Goal: Task Accomplishment & Management: Complete application form

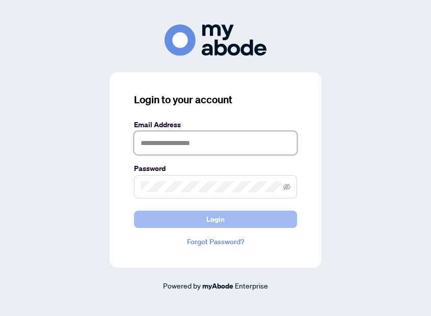
type input "**********"
click at [175, 216] on button "Login" at bounding box center [215, 219] width 163 height 17
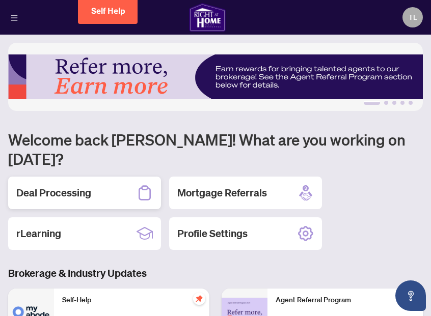
click at [65, 186] on h2 "Deal Processing" at bounding box center [53, 193] width 75 height 14
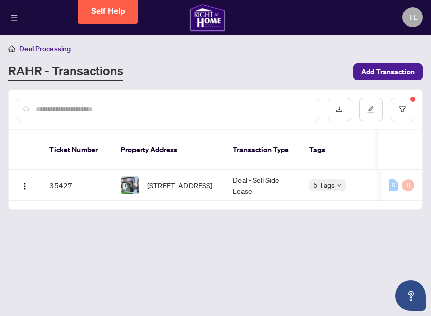
click at [13, 20] on icon "menu" at bounding box center [14, 18] width 7 height 6
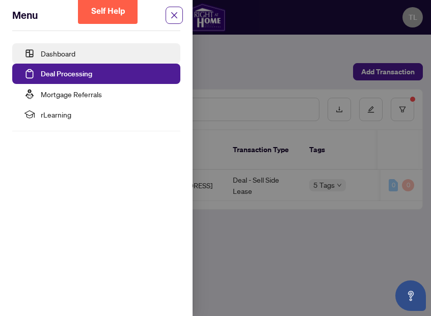
click at [50, 57] on link "Dashboard" at bounding box center [58, 53] width 35 height 9
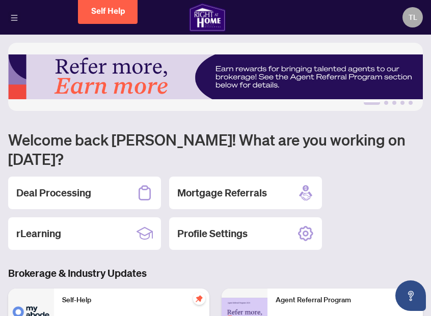
click at [9, 15] on button "button" at bounding box center [14, 17] width 12 height 12
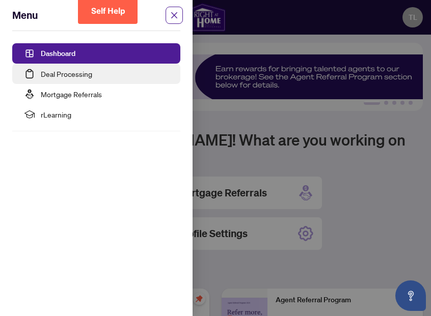
click at [63, 72] on link "Deal Processing" at bounding box center [66, 73] width 51 height 9
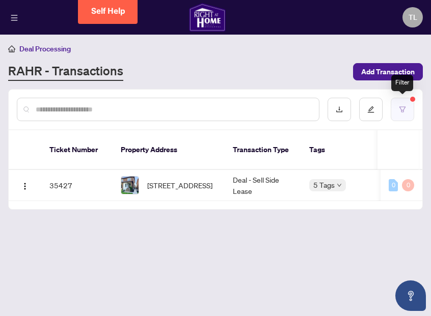
click at [406, 100] on button "button" at bounding box center [402, 109] width 23 height 23
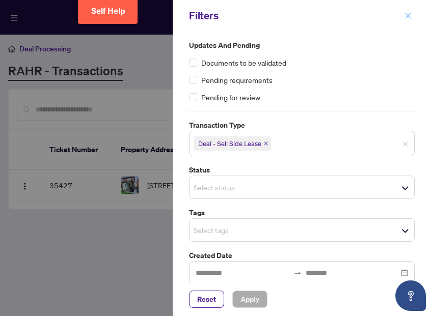
click at [407, 17] on icon "close" at bounding box center [409, 16] width 6 height 6
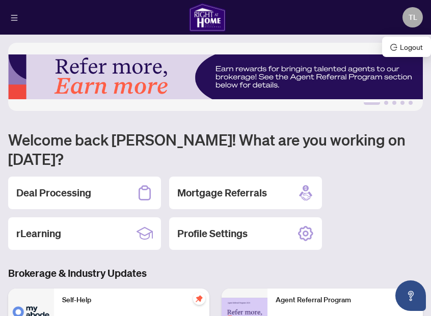
click at [412, 18] on span "TL" at bounding box center [413, 17] width 9 height 11
click at [96, 178] on div "Deal Processing" at bounding box center [84, 193] width 153 height 33
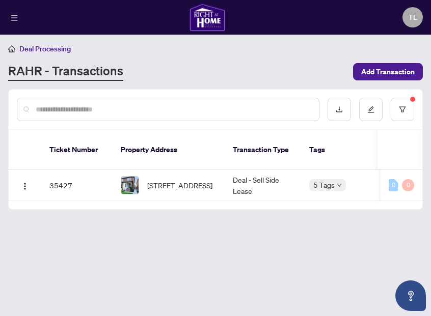
click at [59, 112] on input "text" at bounding box center [173, 109] width 275 height 11
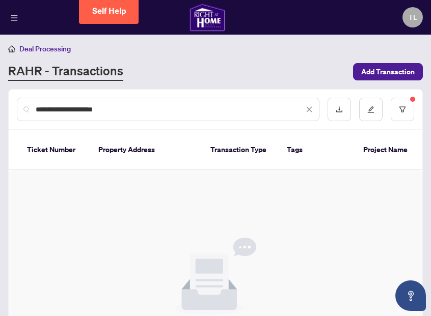
type input "**********"
click at [394, 71] on span "Add Transaction" at bounding box center [388, 72] width 54 height 16
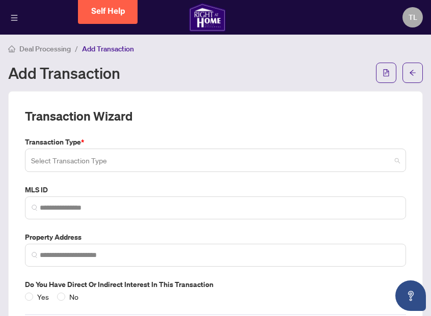
click at [70, 165] on input "search" at bounding box center [211, 162] width 360 height 22
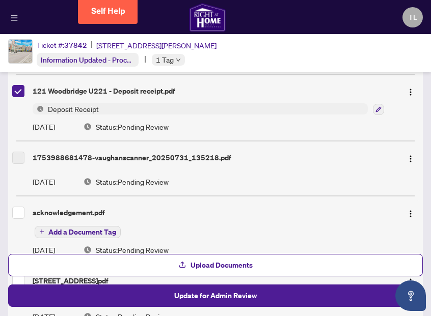
scroll to position [296, 0]
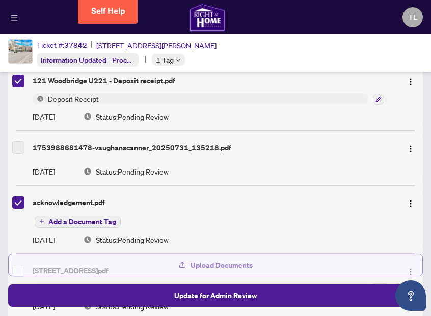
click at [203, 263] on span "Upload Documents" at bounding box center [222, 265] width 62 height 16
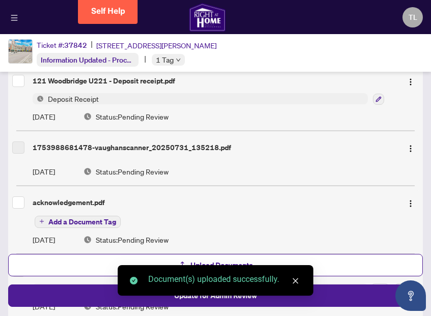
scroll to position [328, 0]
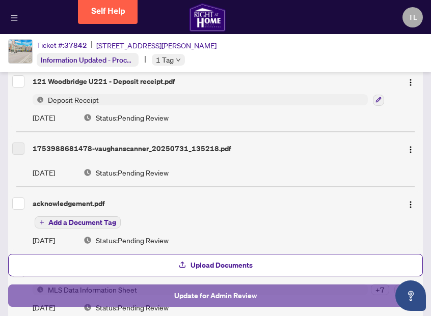
click at [227, 296] on span "Update for Admin Review" at bounding box center [215, 296] width 83 height 16
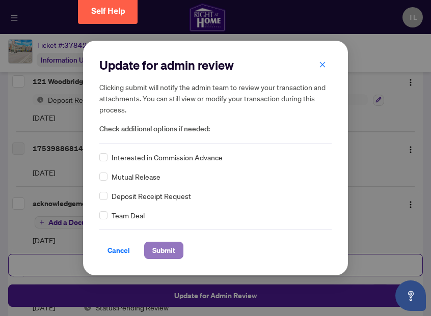
click at [159, 248] on span "Submit" at bounding box center [163, 251] width 23 height 16
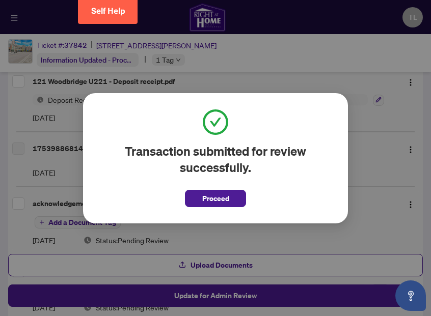
click at [370, 190] on div "Transaction submitted for review successfully. Proceed Cancel OK" at bounding box center [215, 158] width 431 height 316
click at [217, 198] on span "Proceed" at bounding box center [215, 199] width 27 height 16
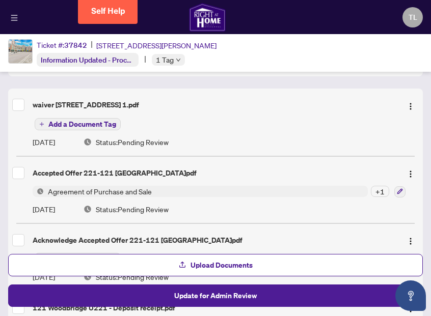
scroll to position [103, 0]
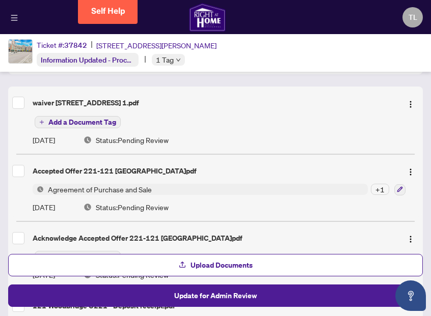
click at [87, 122] on span "Add a Document Tag" at bounding box center [82, 122] width 68 height 7
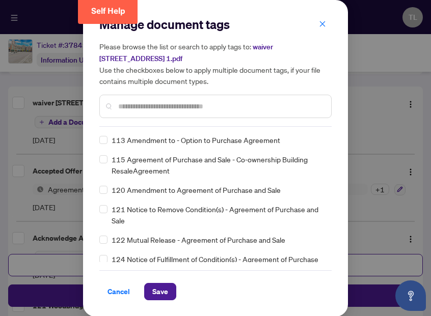
scroll to position [0, 0]
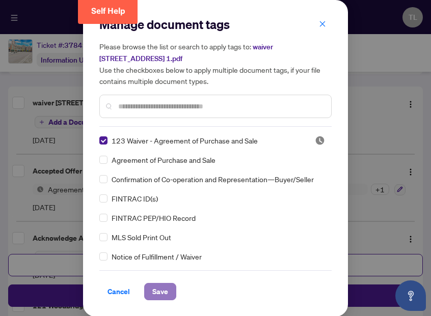
click at [161, 294] on span "Save" at bounding box center [160, 292] width 16 height 16
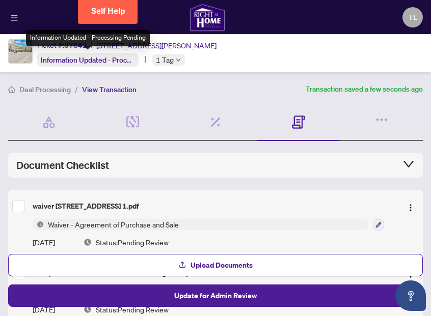
click at [64, 64] on div "Information Updated - Processing Pending" at bounding box center [88, 60] width 102 height 14
click at [77, 59] on span "Information Updated - Processing Pending" at bounding box center [108, 60] width 135 height 10
